Goal: Navigation & Orientation: Find specific page/section

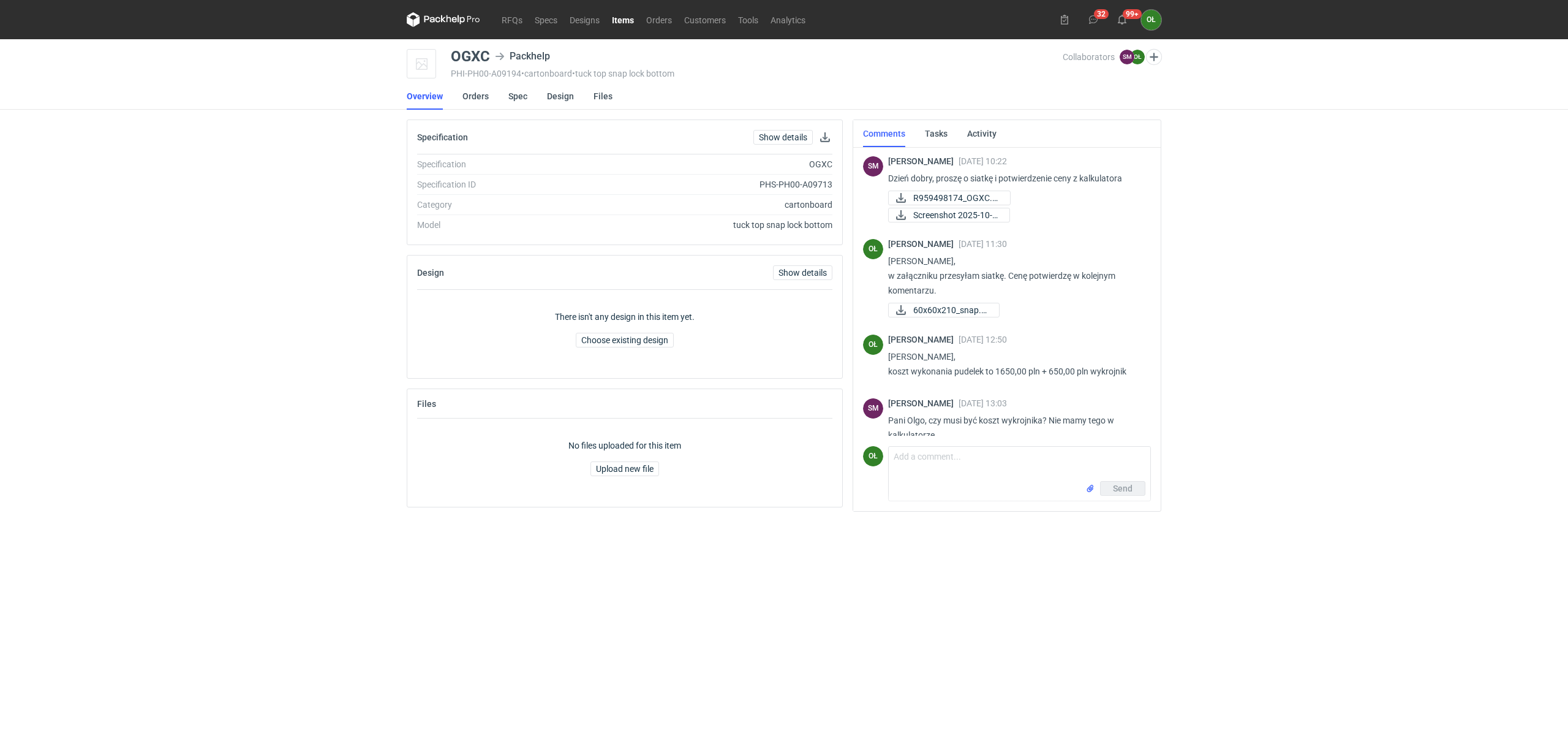
scroll to position [256, 0]
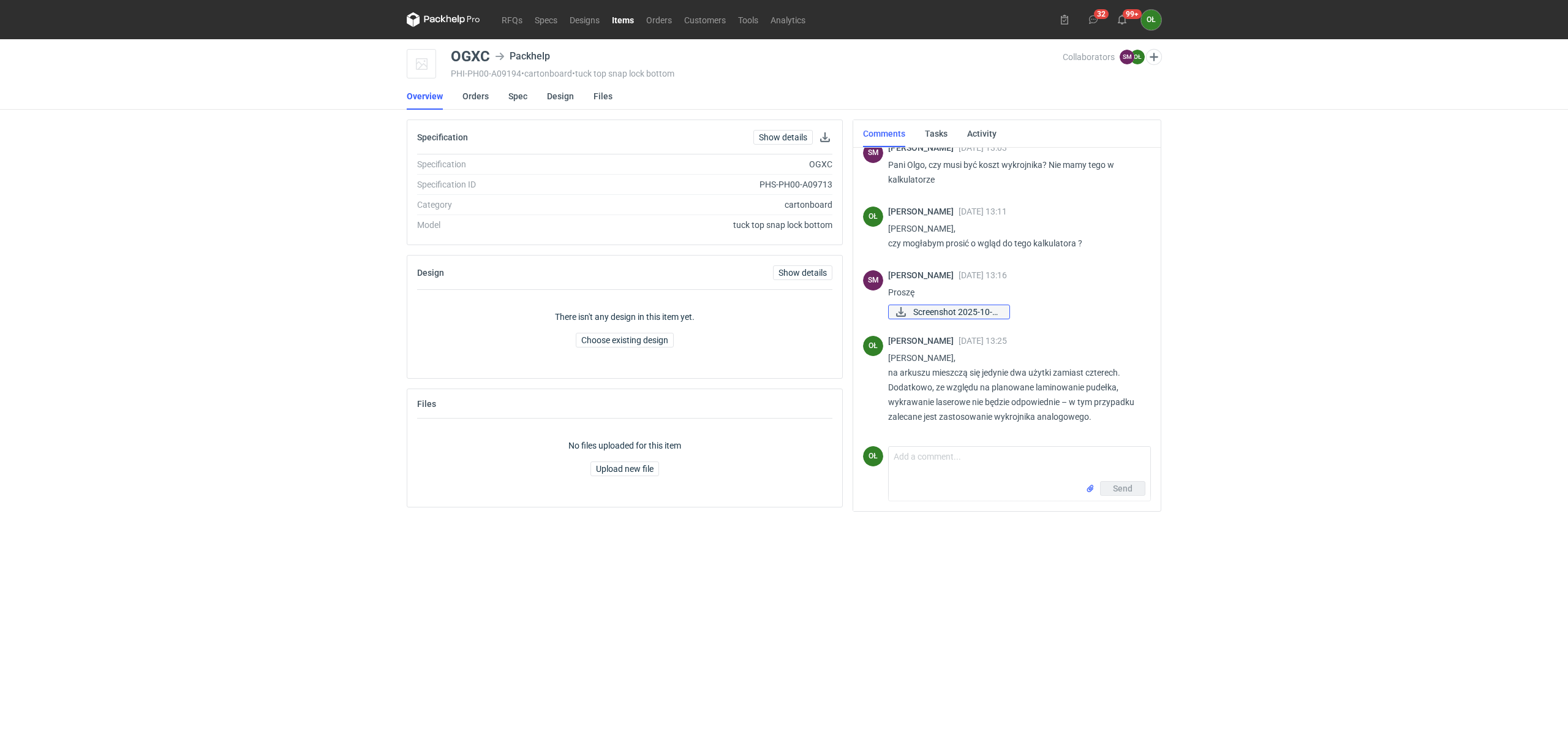
click at [959, 315] on span "Screenshot 2025-10-0..." at bounding box center [957, 312] width 86 height 13
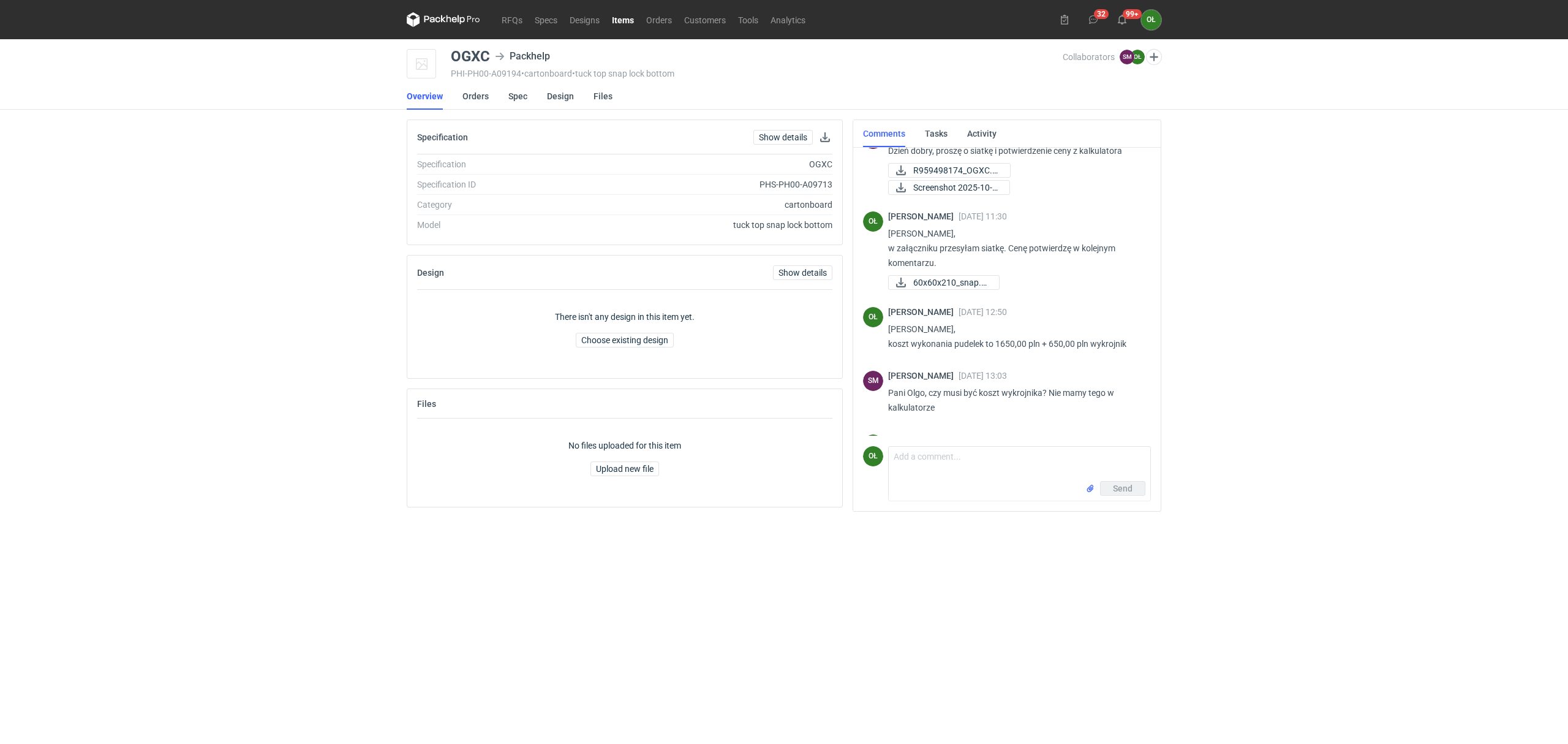
scroll to position [0, 0]
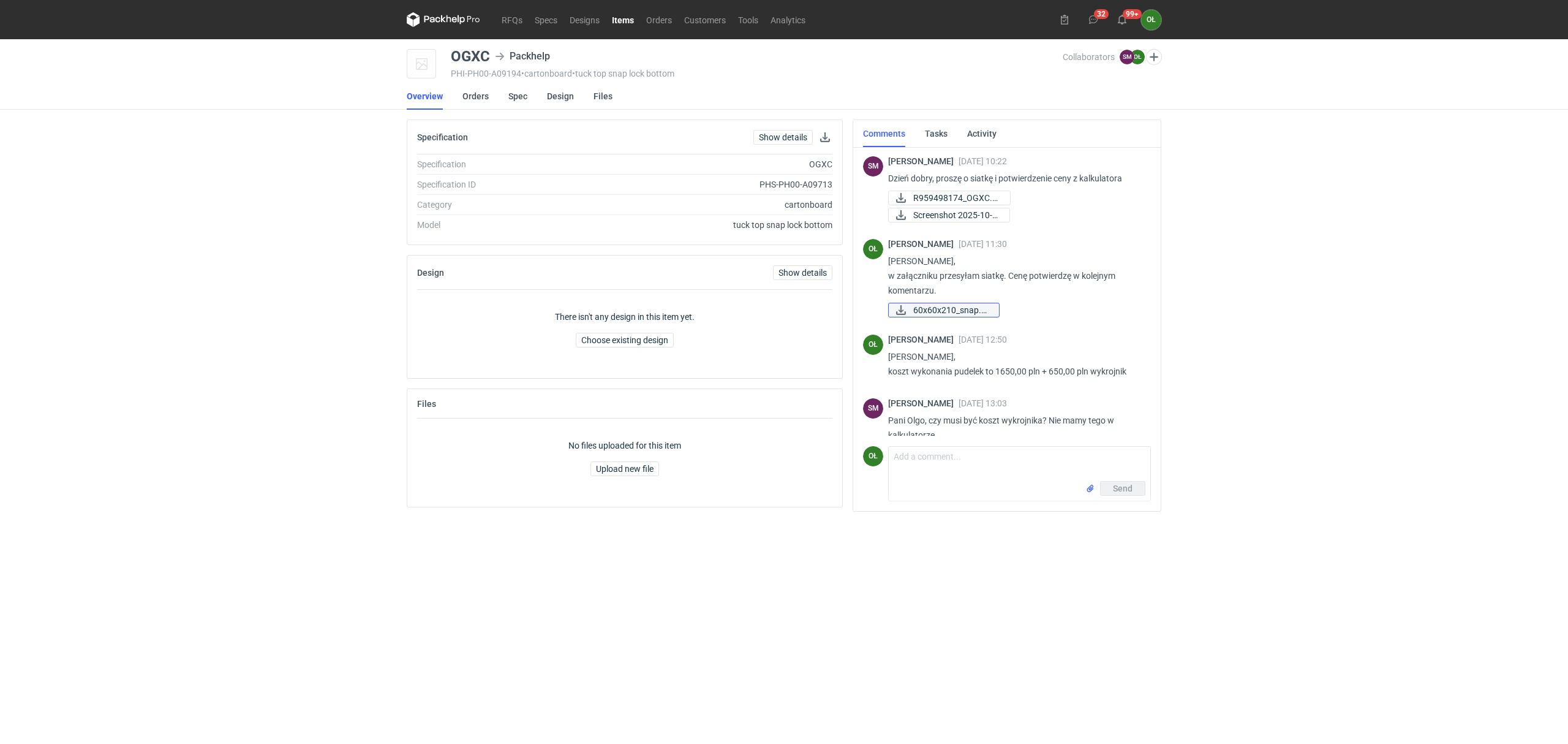
click at [989, 312] on span "60x60x210_snap.pdf" at bounding box center [952, 310] width 76 height 13
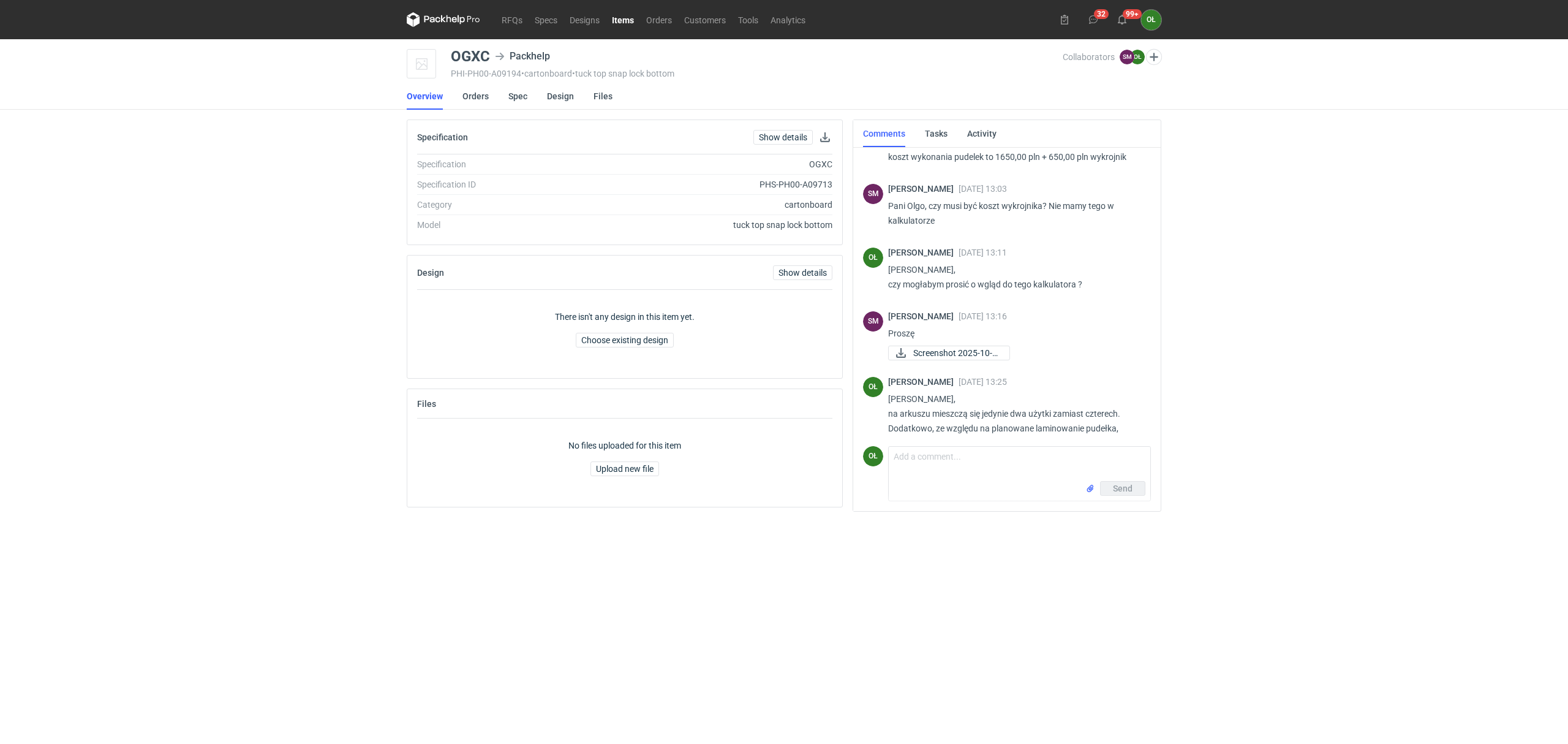
scroll to position [256, 0]
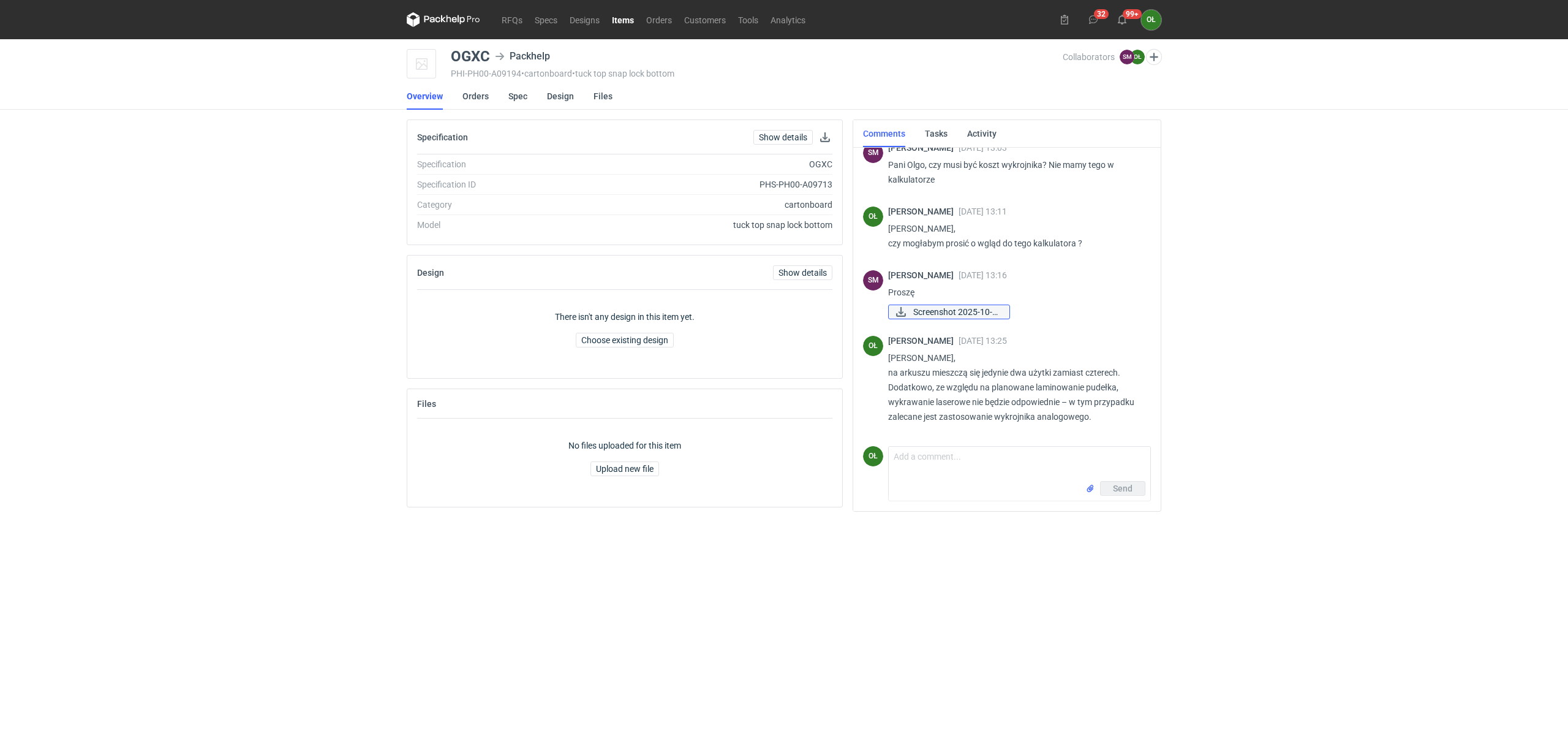
click at [964, 314] on span "Screenshot 2025-10-0..." at bounding box center [957, 312] width 86 height 13
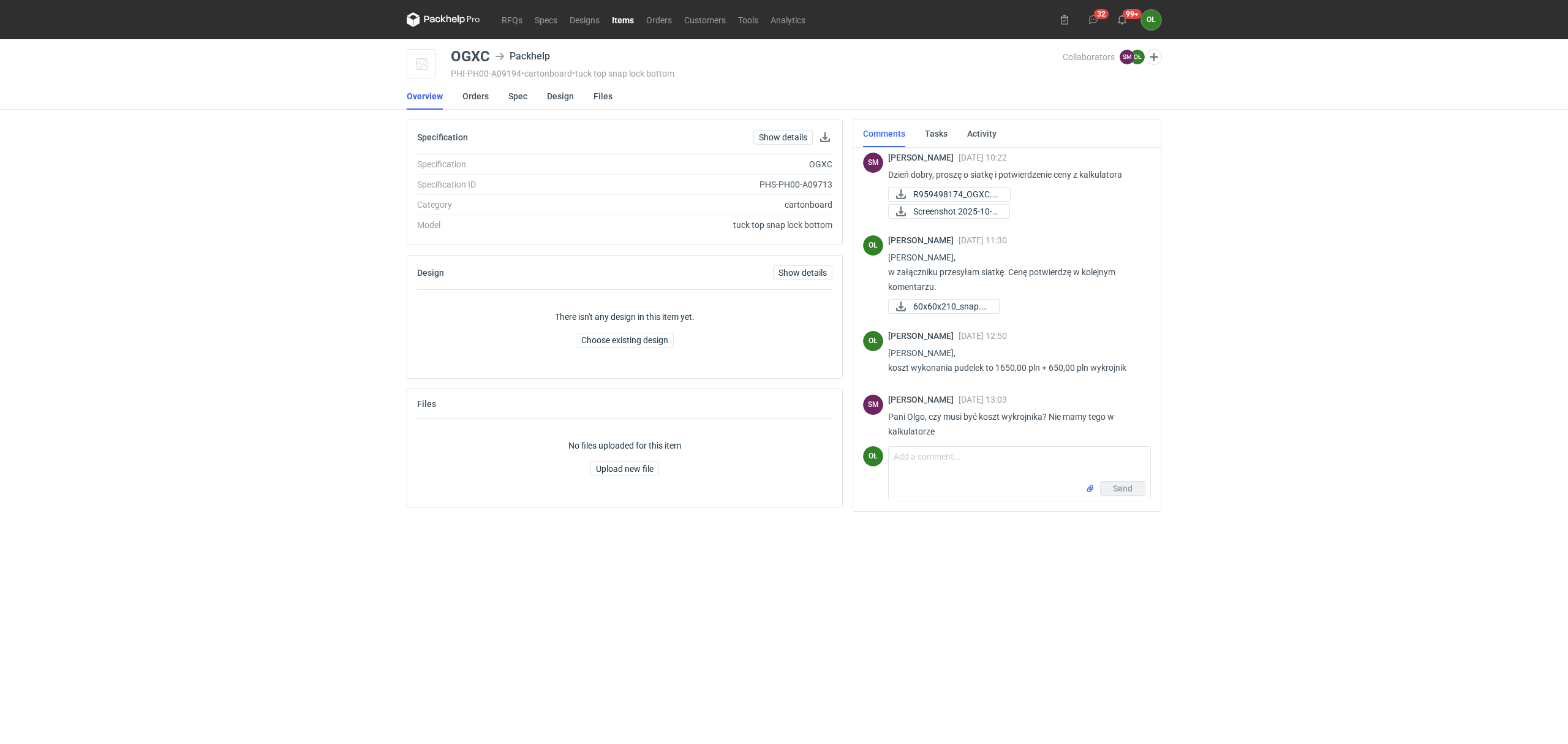
scroll to position [0, 0]
click at [630, 25] on link "Items" at bounding box center [623, 20] width 35 height 15
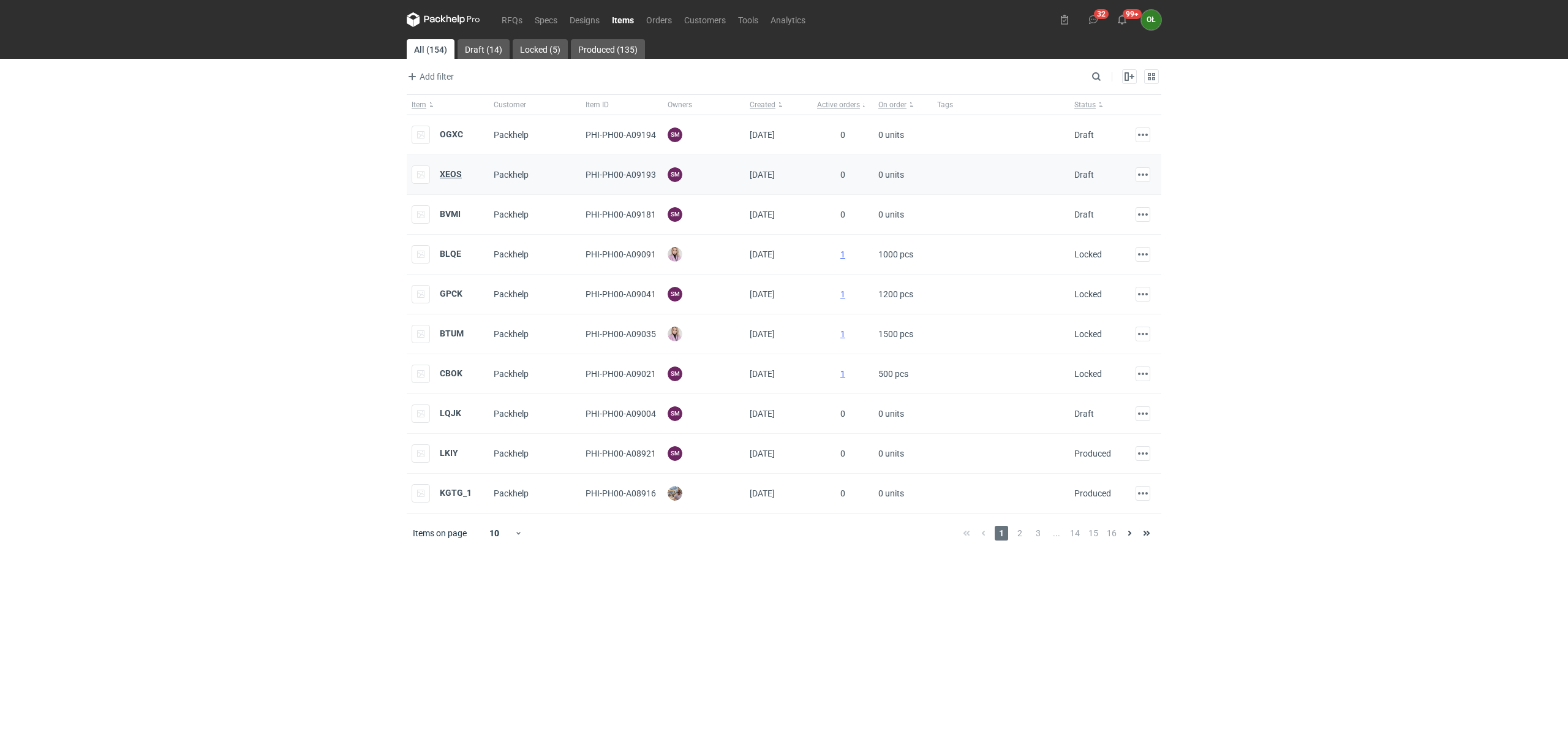
click at [447, 173] on strong "XEOS" at bounding box center [450, 174] width 22 height 10
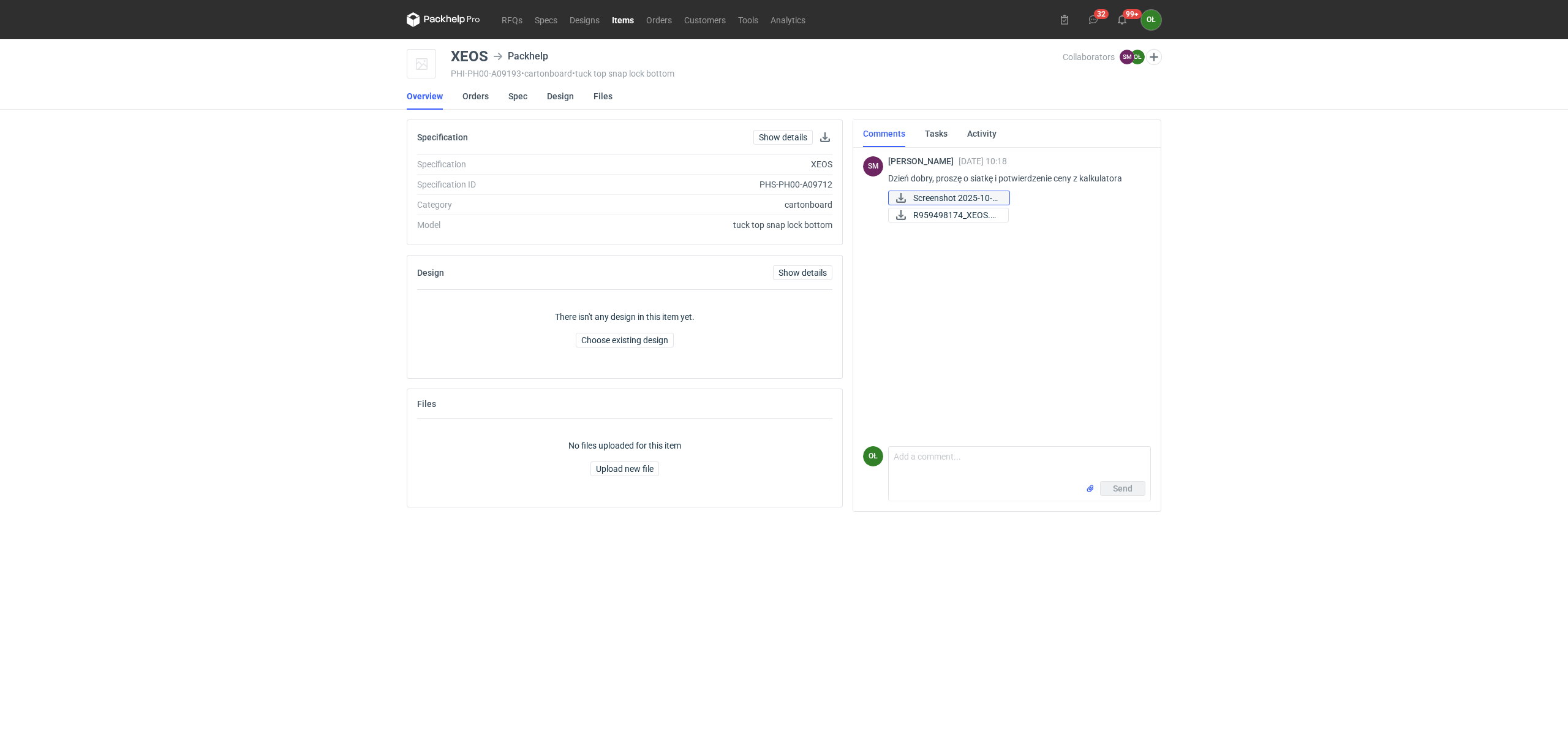
click at [979, 201] on span "Screenshot 2025-10-0..." at bounding box center [957, 198] width 86 height 13
click at [942, 214] on span "R959498174_XEOS.pdf" at bounding box center [957, 215] width 85 height 13
click at [627, 13] on link "Items" at bounding box center [623, 20] width 35 height 15
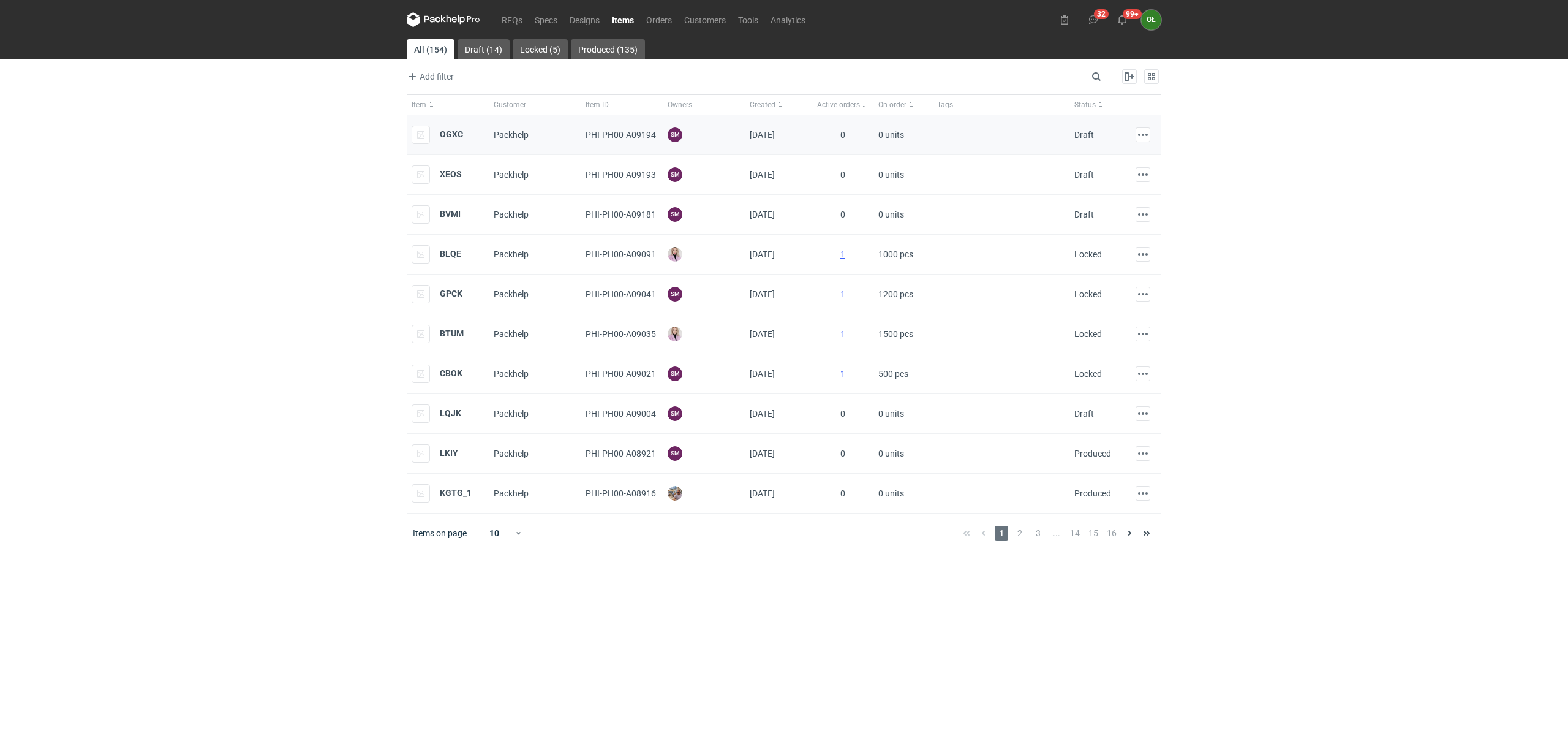
click at [450, 141] on div "OGXC" at bounding box center [437, 135] width 52 height 18
click at [450, 134] on strong "OGXC" at bounding box center [451, 134] width 23 height 10
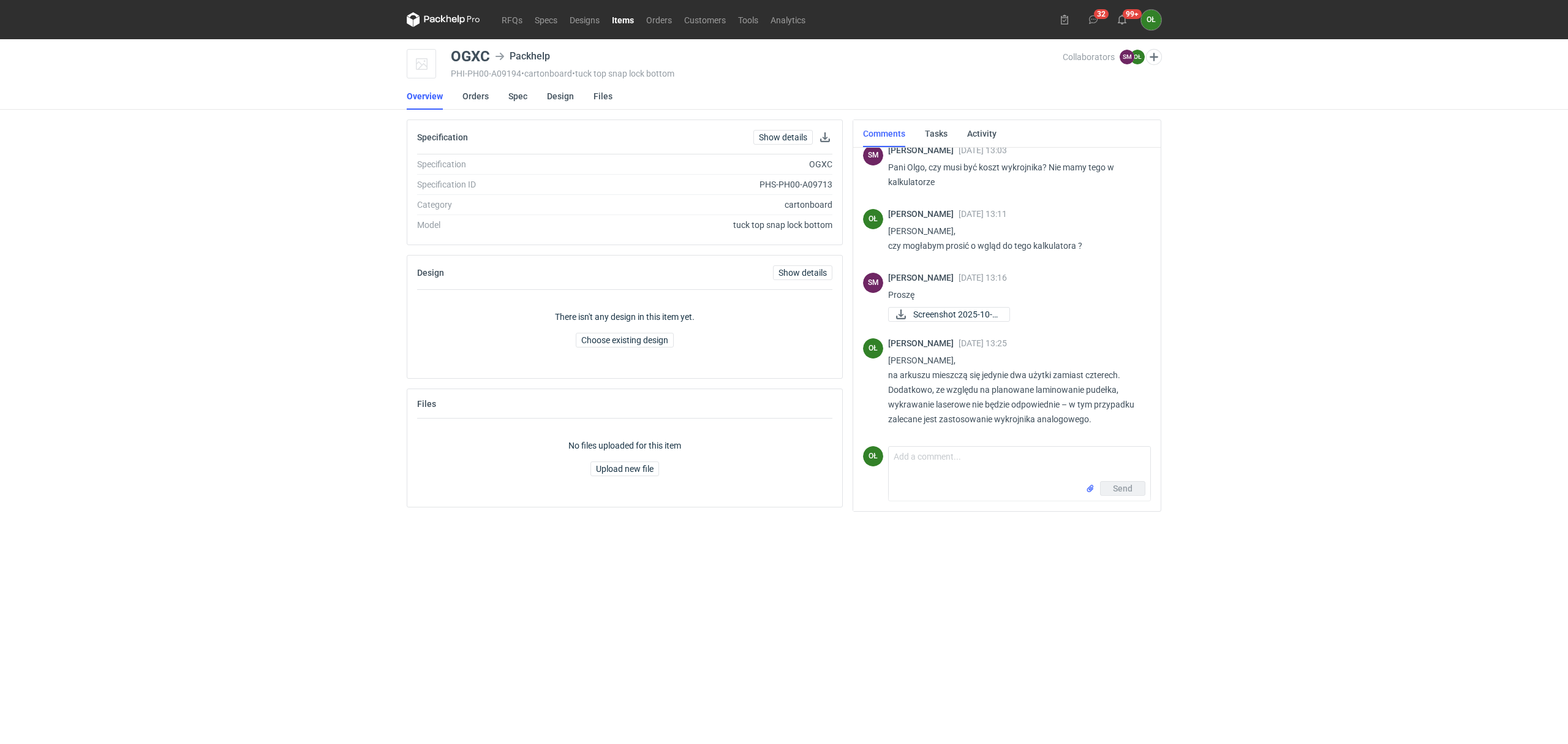
scroll to position [256, 0]
click at [964, 309] on span "Screenshot 2025-10-0..." at bounding box center [957, 312] width 86 height 13
click at [515, 93] on link "Spec" at bounding box center [518, 96] width 19 height 27
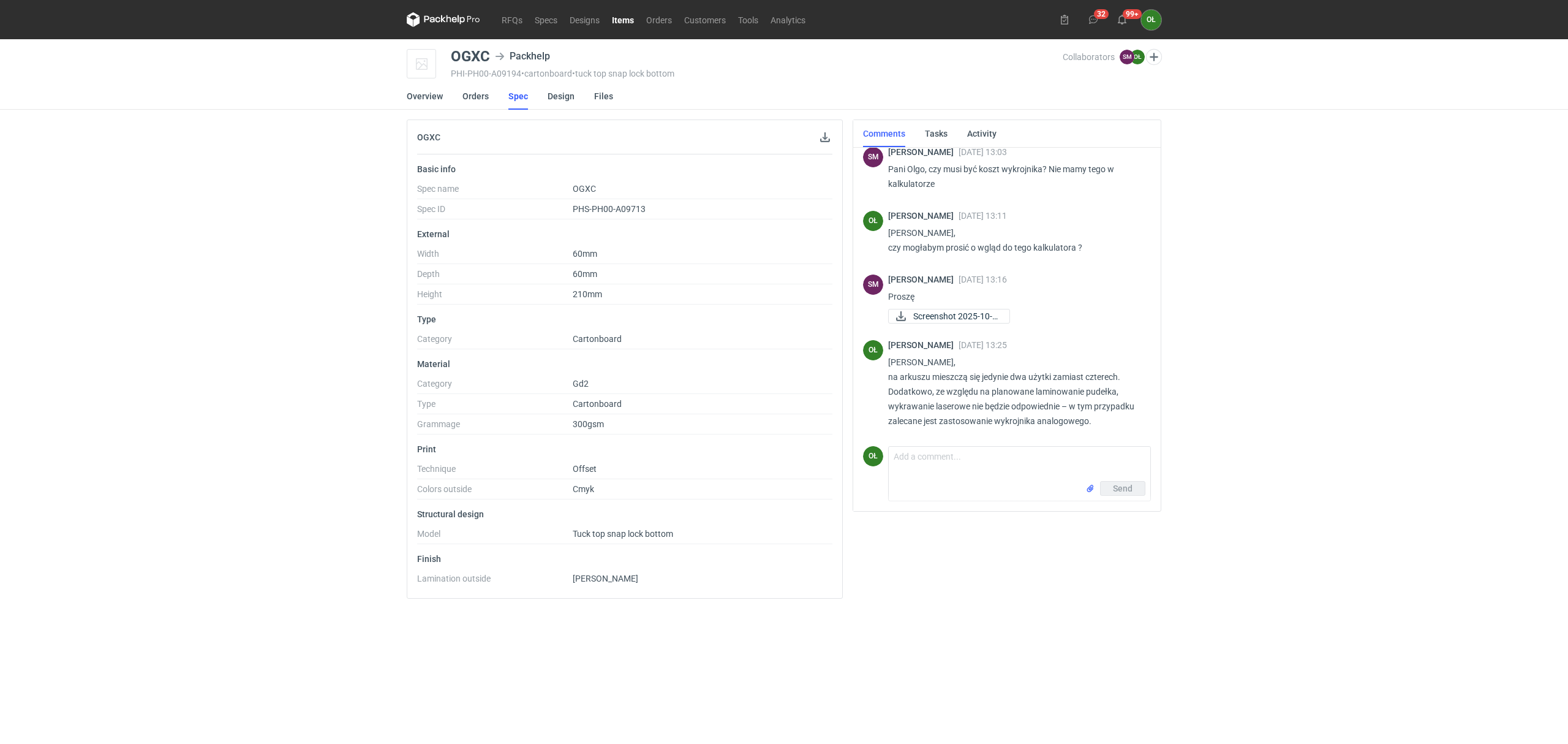
scroll to position [256, 0]
click at [631, 12] on link "Items" at bounding box center [623, 20] width 35 height 15
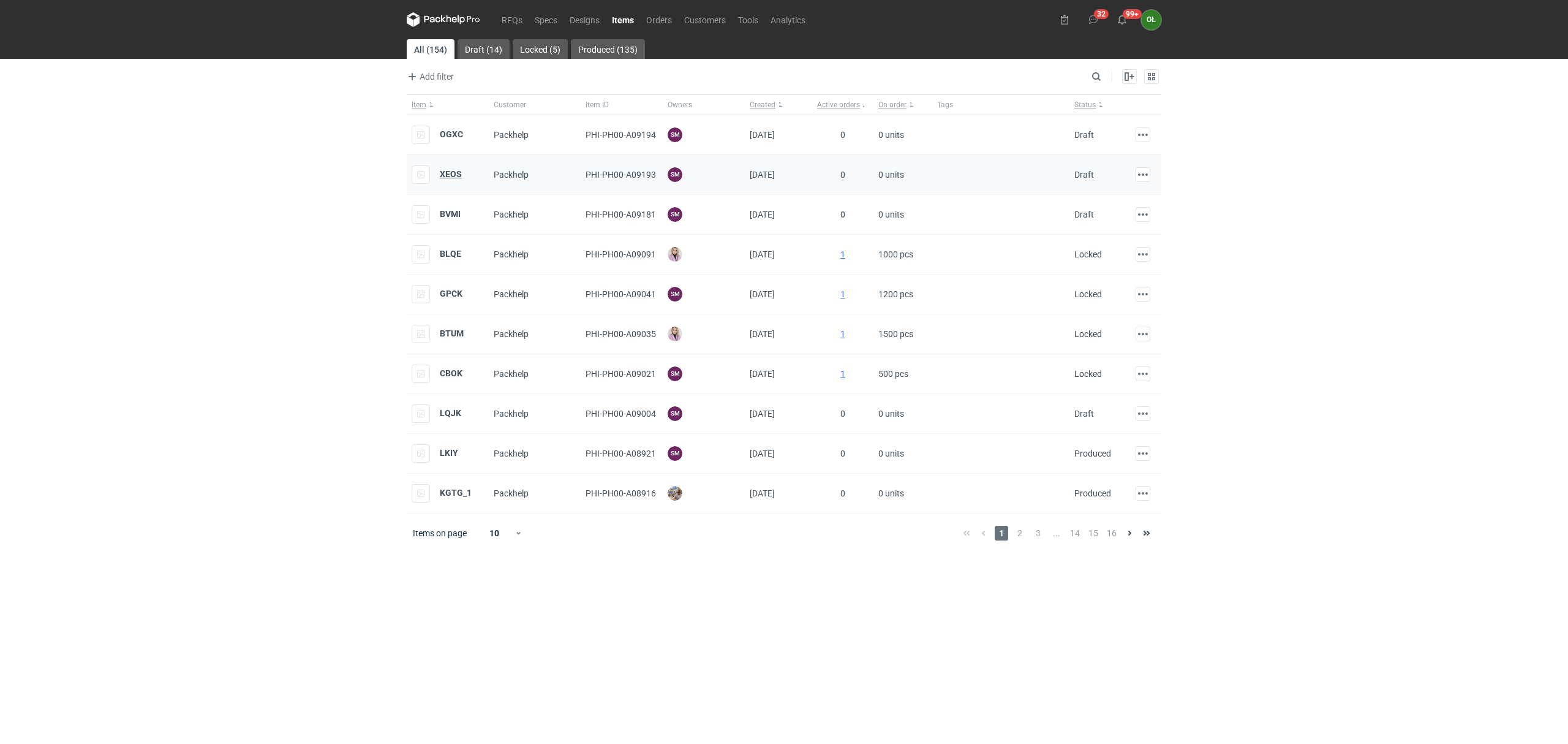
click at [457, 178] on strong "XEOS" at bounding box center [450, 174] width 22 height 10
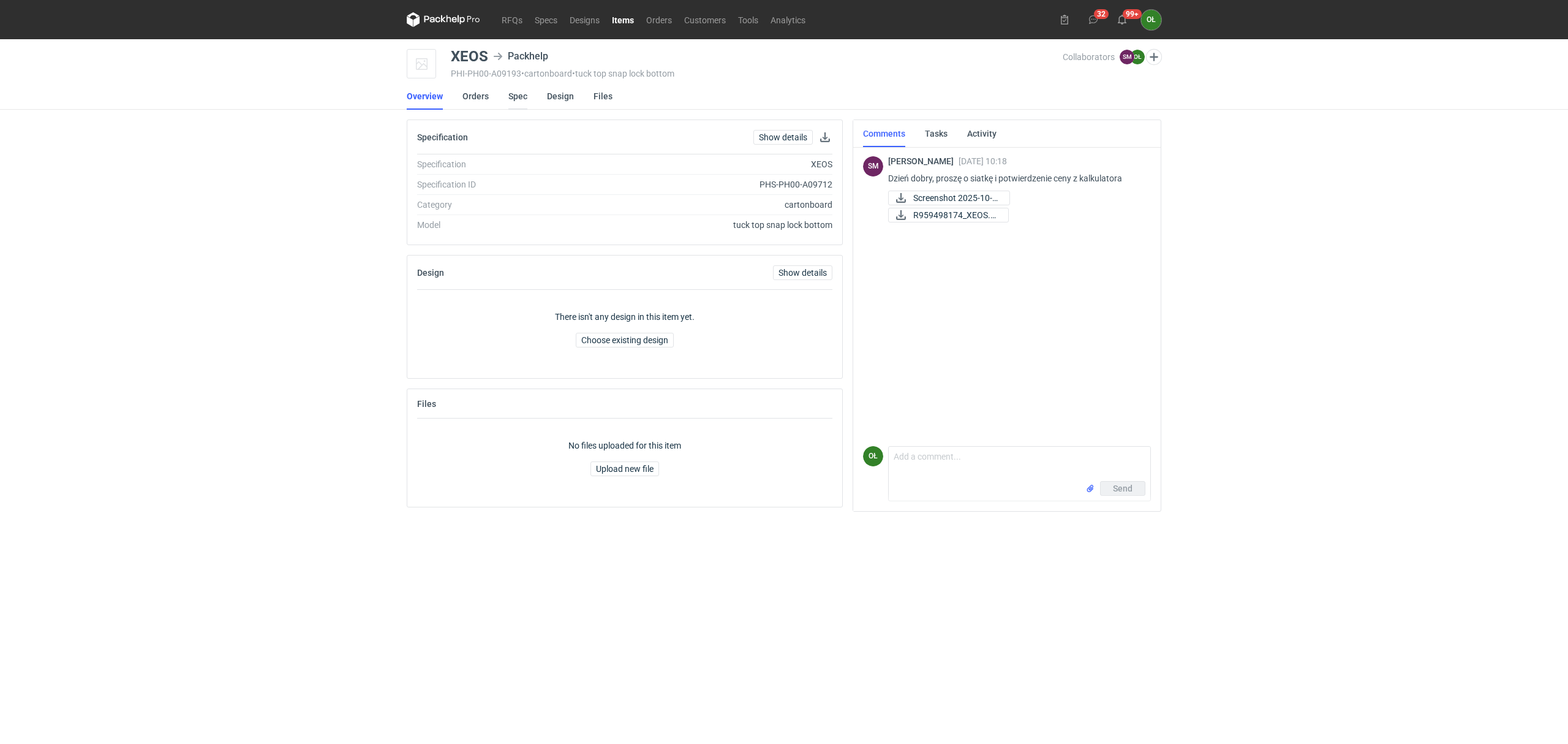
click at [510, 95] on link "Spec" at bounding box center [518, 96] width 19 height 27
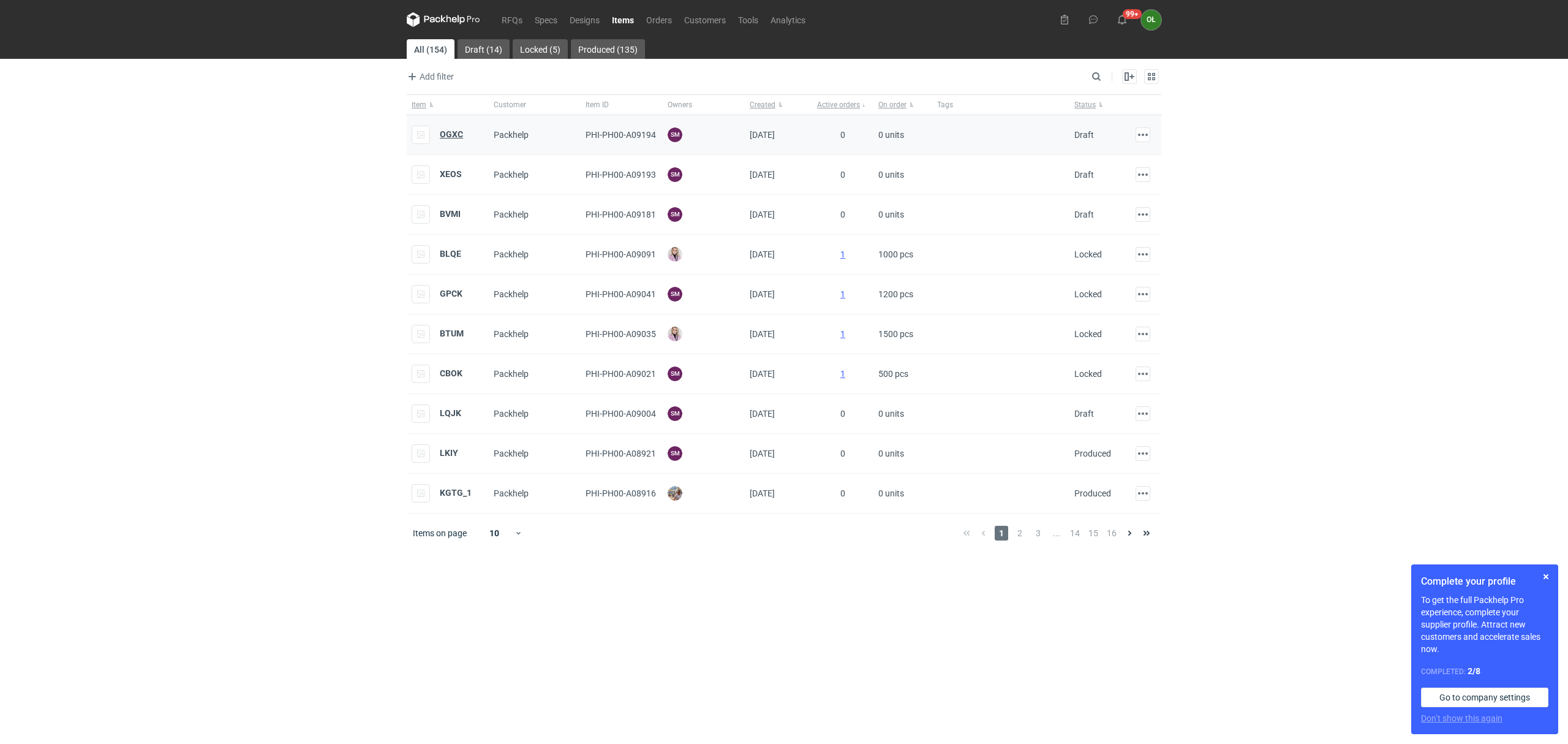
click at [444, 139] on strong "OGXC" at bounding box center [451, 134] width 23 height 10
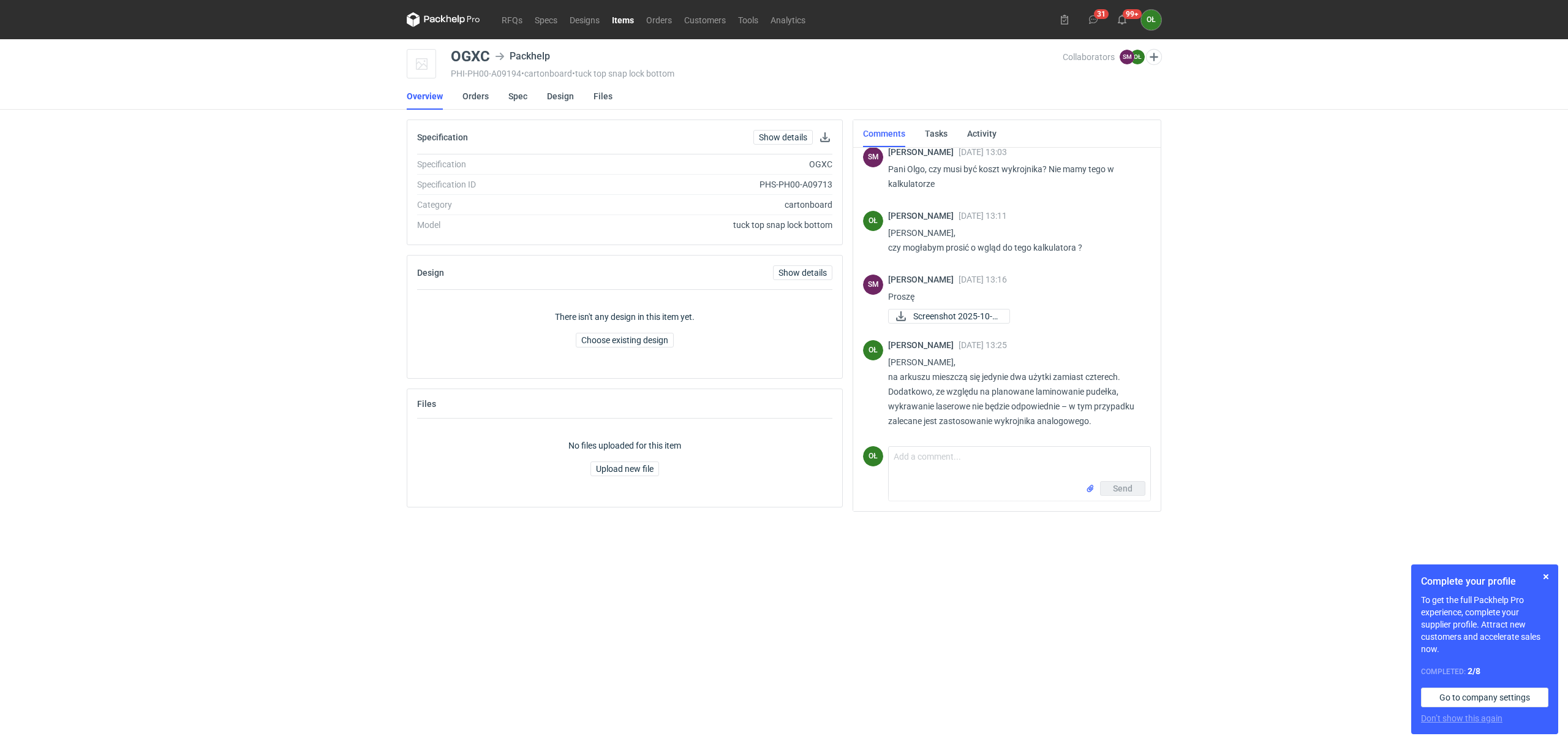
scroll to position [256, 0]
click at [527, 95] on li "Spec" at bounding box center [528, 96] width 39 height 27
click at [519, 97] on link "Spec" at bounding box center [518, 96] width 19 height 27
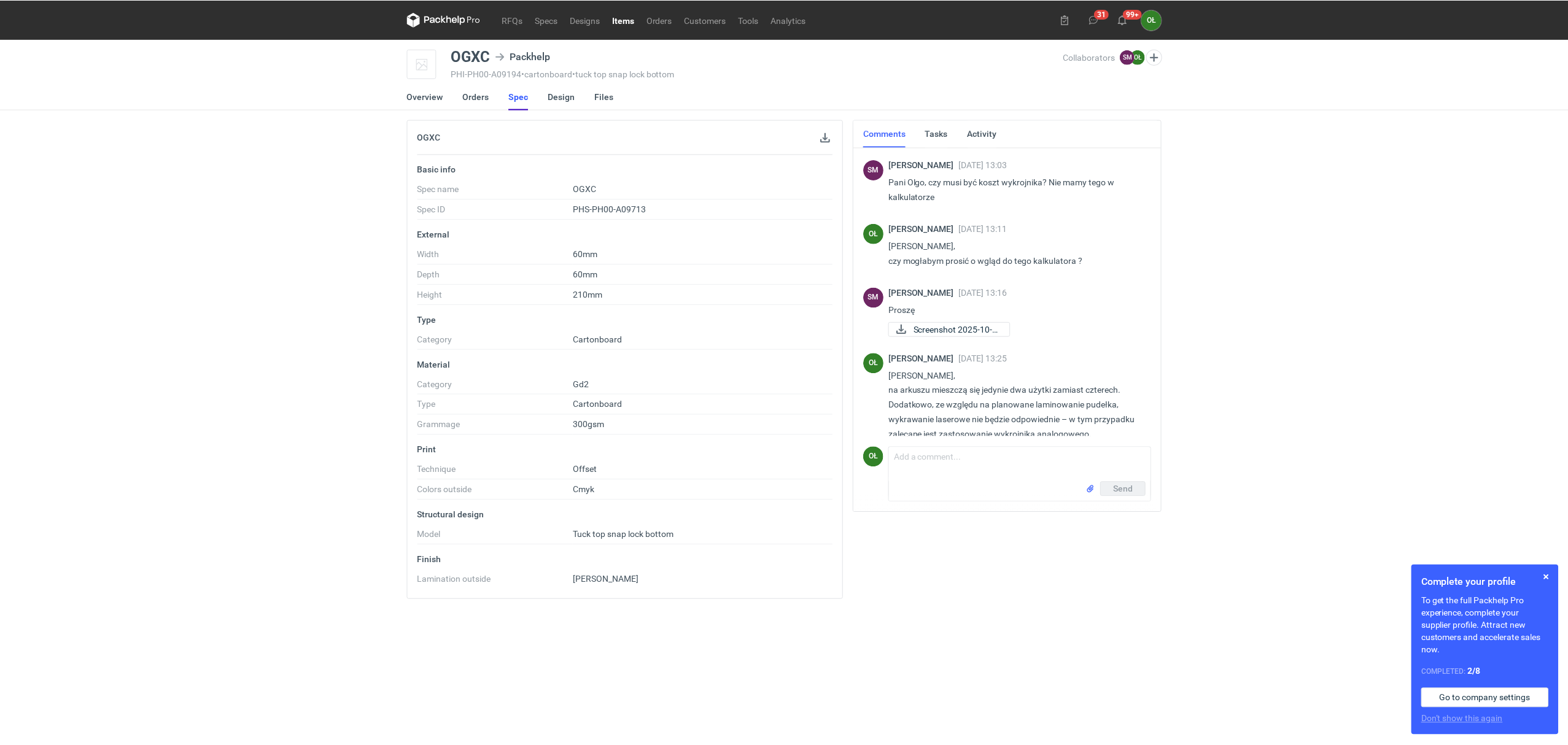
scroll to position [256, 0]
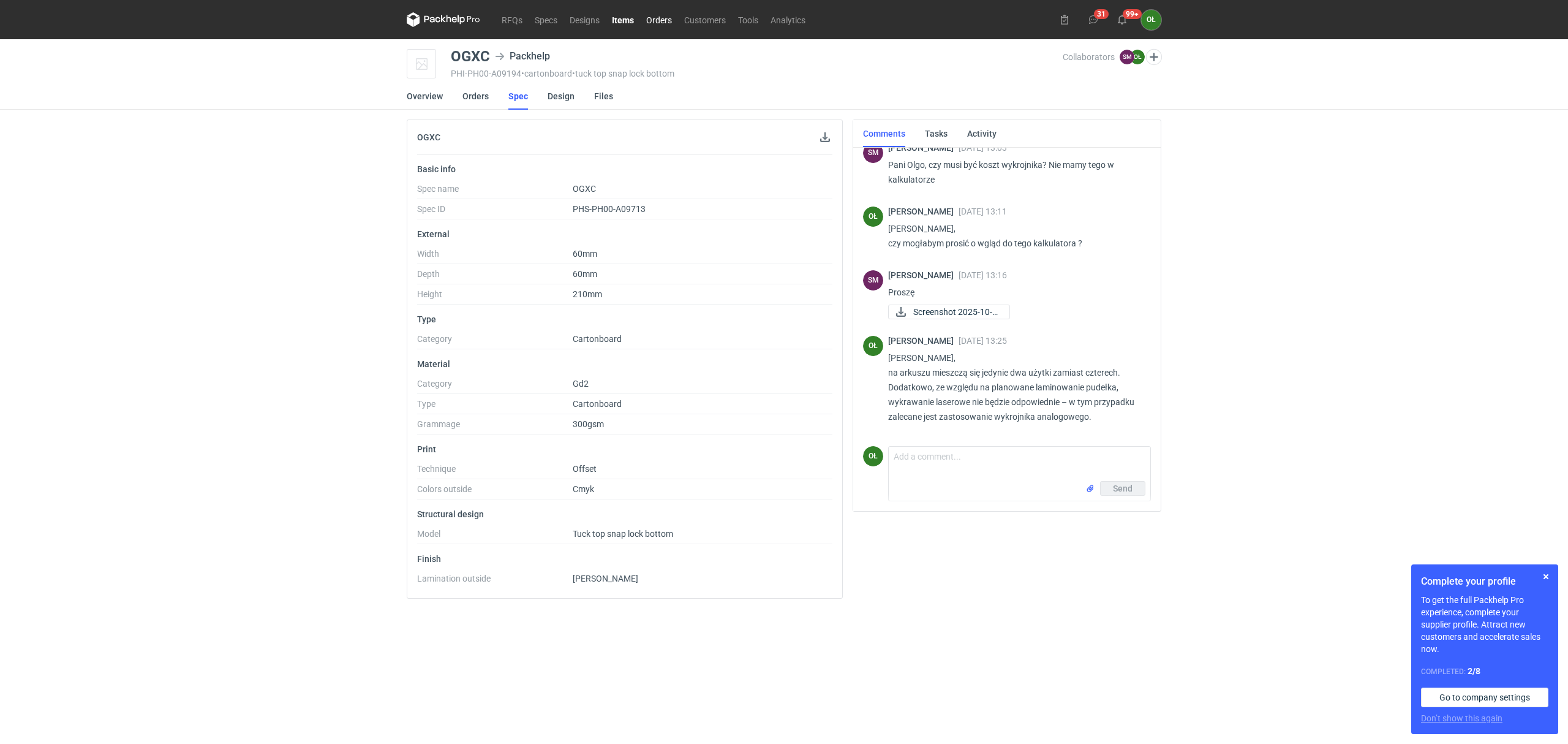
click at [655, 16] on link "Orders" at bounding box center [659, 20] width 38 height 15
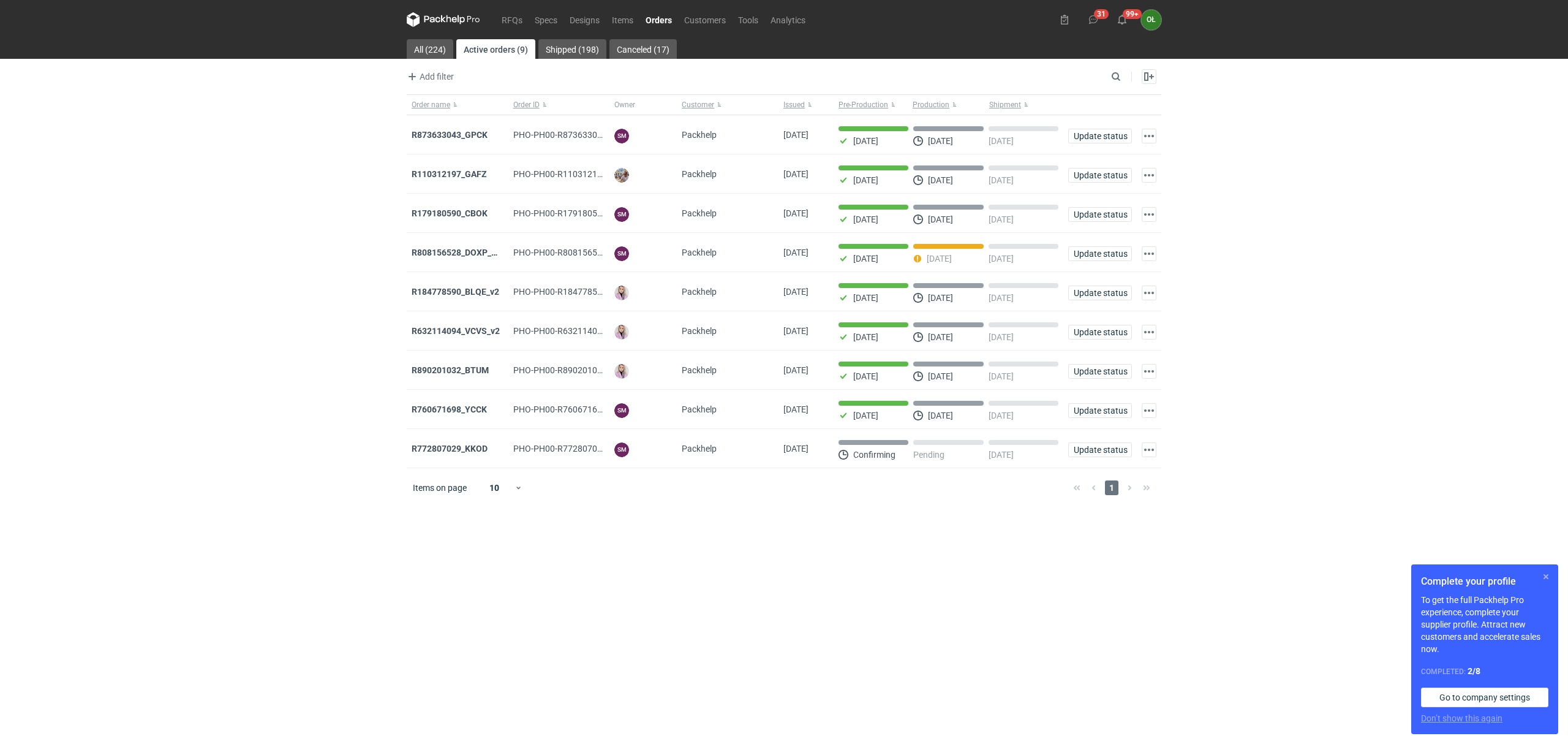
click at [1549, 579] on button "button" at bounding box center [1547, 577] width 15 height 15
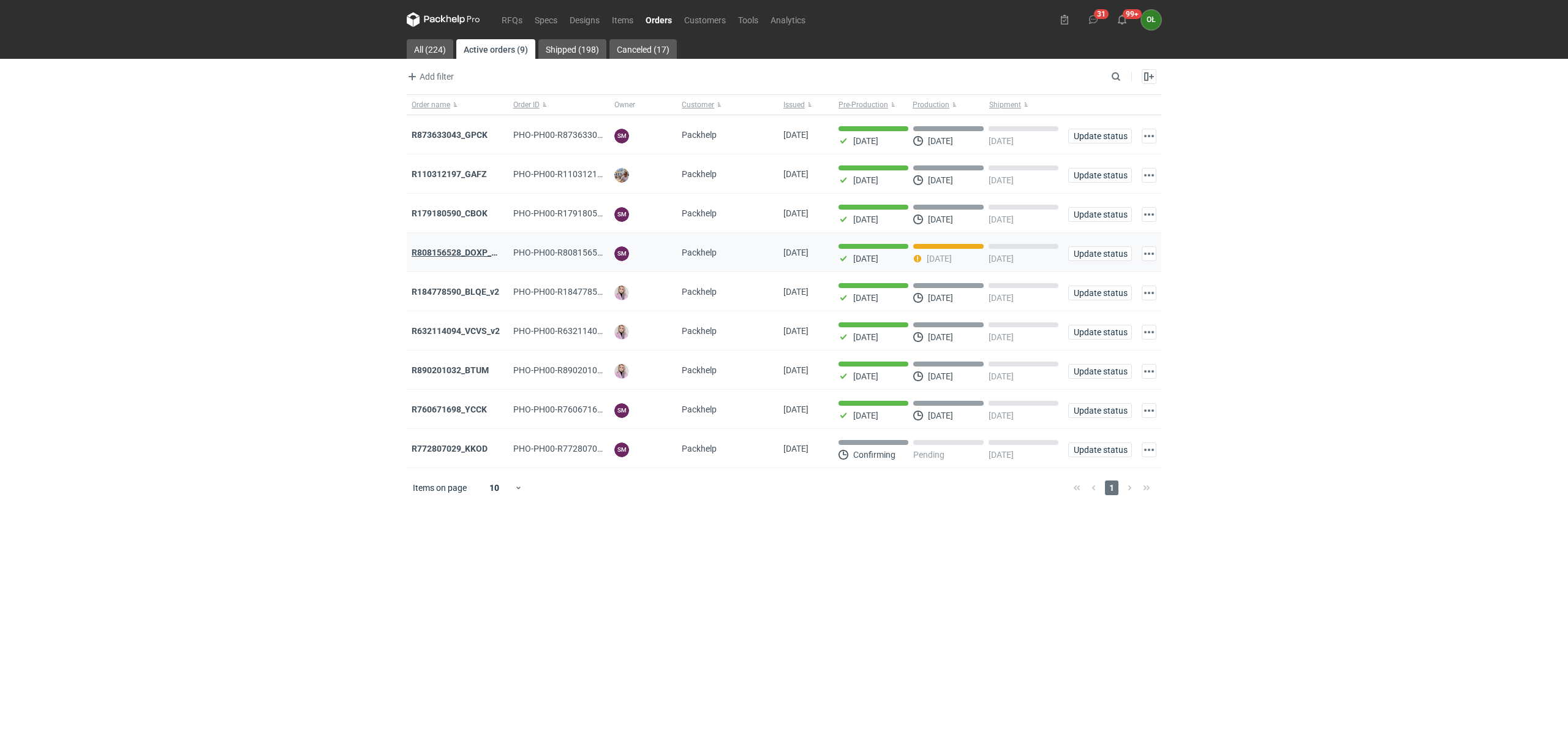
click at [459, 250] on strong "R808156528_DOXP_QFAF_BZBP_ZUYK_WQLV_OKHN_JELH_EVFV_FTDR_ZOWV_CHID_YARY_QVFE_PQS…" at bounding box center [628, 252] width 432 height 10
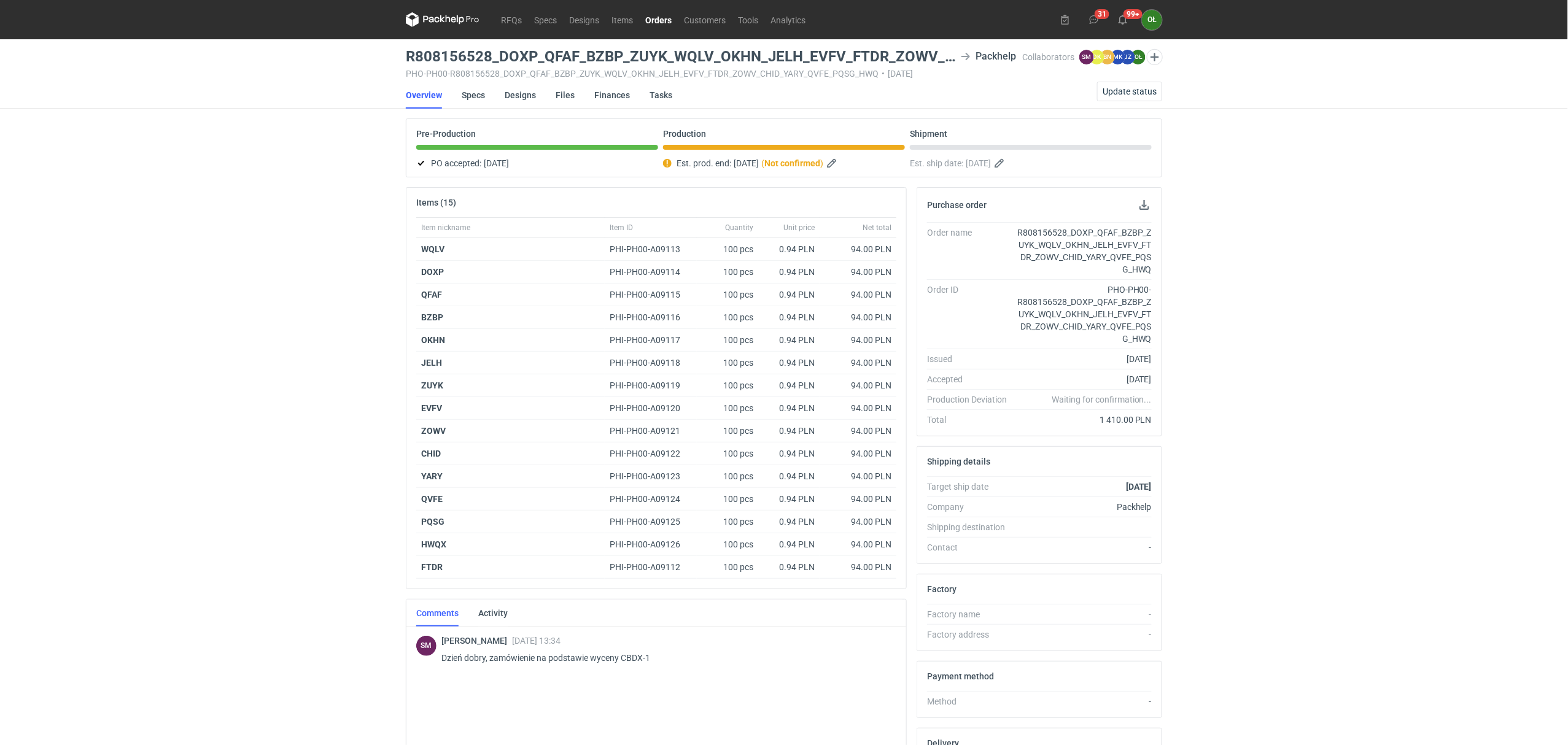
click at [661, 23] on link "Orders" at bounding box center [658, 20] width 39 height 15
